Goal: Transaction & Acquisition: Book appointment/travel/reservation

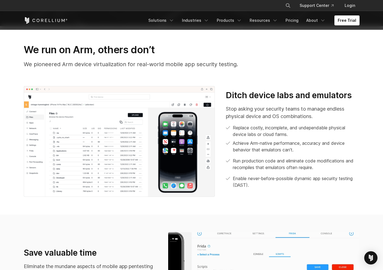
scroll to position [142, 0]
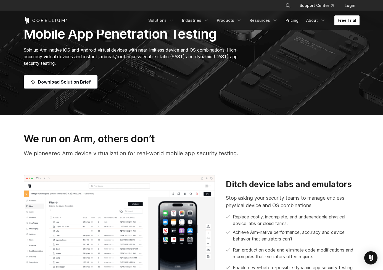
click at [340, 23] on link "Free Trial" at bounding box center [346, 20] width 25 height 10
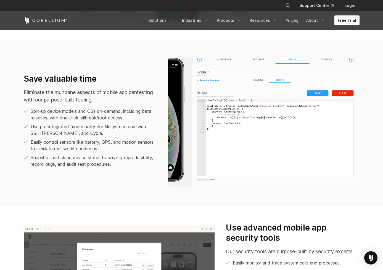
scroll to position [403, 0]
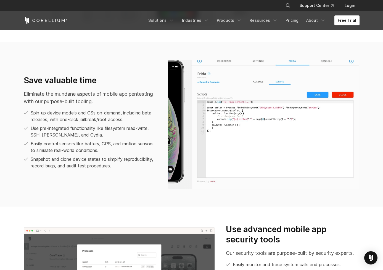
click at [97, 132] on p "Use pre-integrated functionality like filesystem read-write, SSH, FRIDA, and Cy…" at bounding box center [94, 131] width 126 height 13
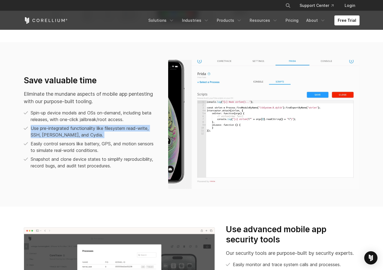
click at [97, 132] on p "Use pre-integrated functionality like filesystem read-write, SSH, FRIDA, and Cy…" at bounding box center [94, 131] width 126 height 13
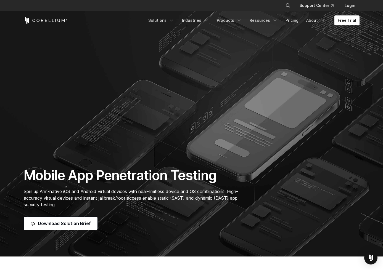
scroll to position [0, 0]
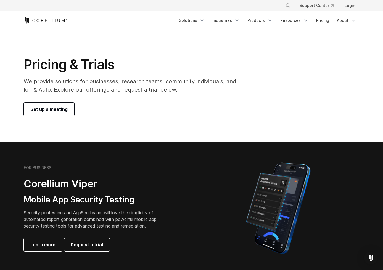
click at [60, 111] on span "Set up a meeting" at bounding box center [48, 109] width 37 height 7
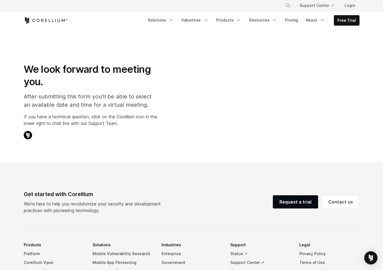
select select "**"
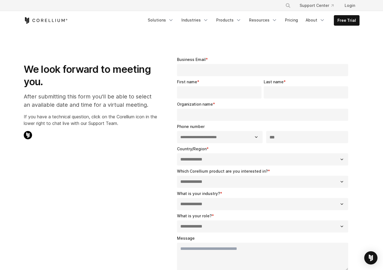
click at [113, 92] on p "After submitting this form you'll be able to select an available date and time …" at bounding box center [90, 100] width 133 height 17
